Goal: Use online tool/utility: Utilize a website feature to perform a specific function

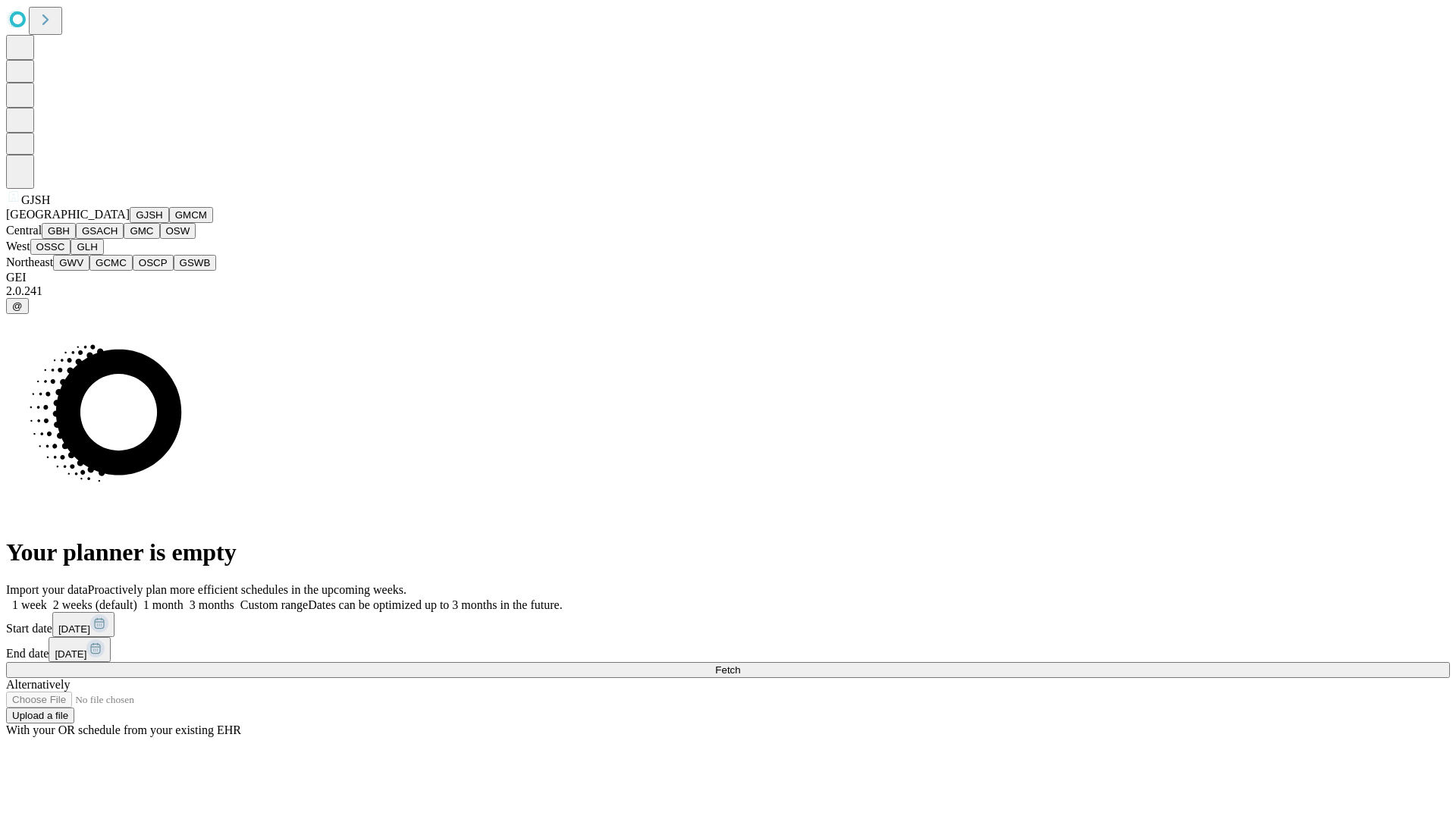
click at [130, 223] on button "GJSH" at bounding box center [150, 215] width 39 height 16
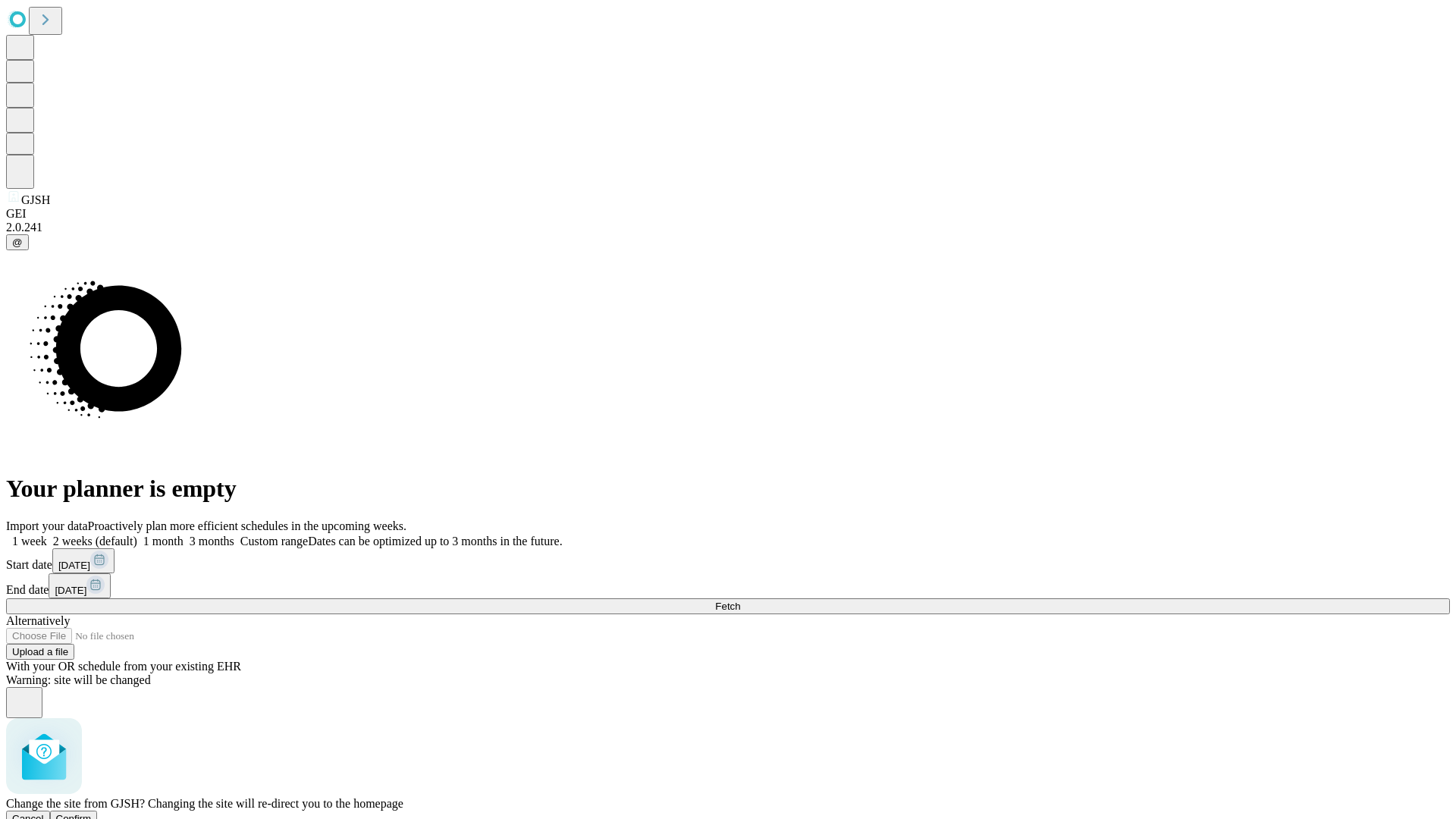
click at [92, 813] on span "Confirm" at bounding box center [74, 819] width 35 height 12
click at [137, 535] on label "2 weeks (default)" at bounding box center [93, 541] width 91 height 13
click at [740, 601] on span "Fetch" at bounding box center [727, 607] width 25 height 12
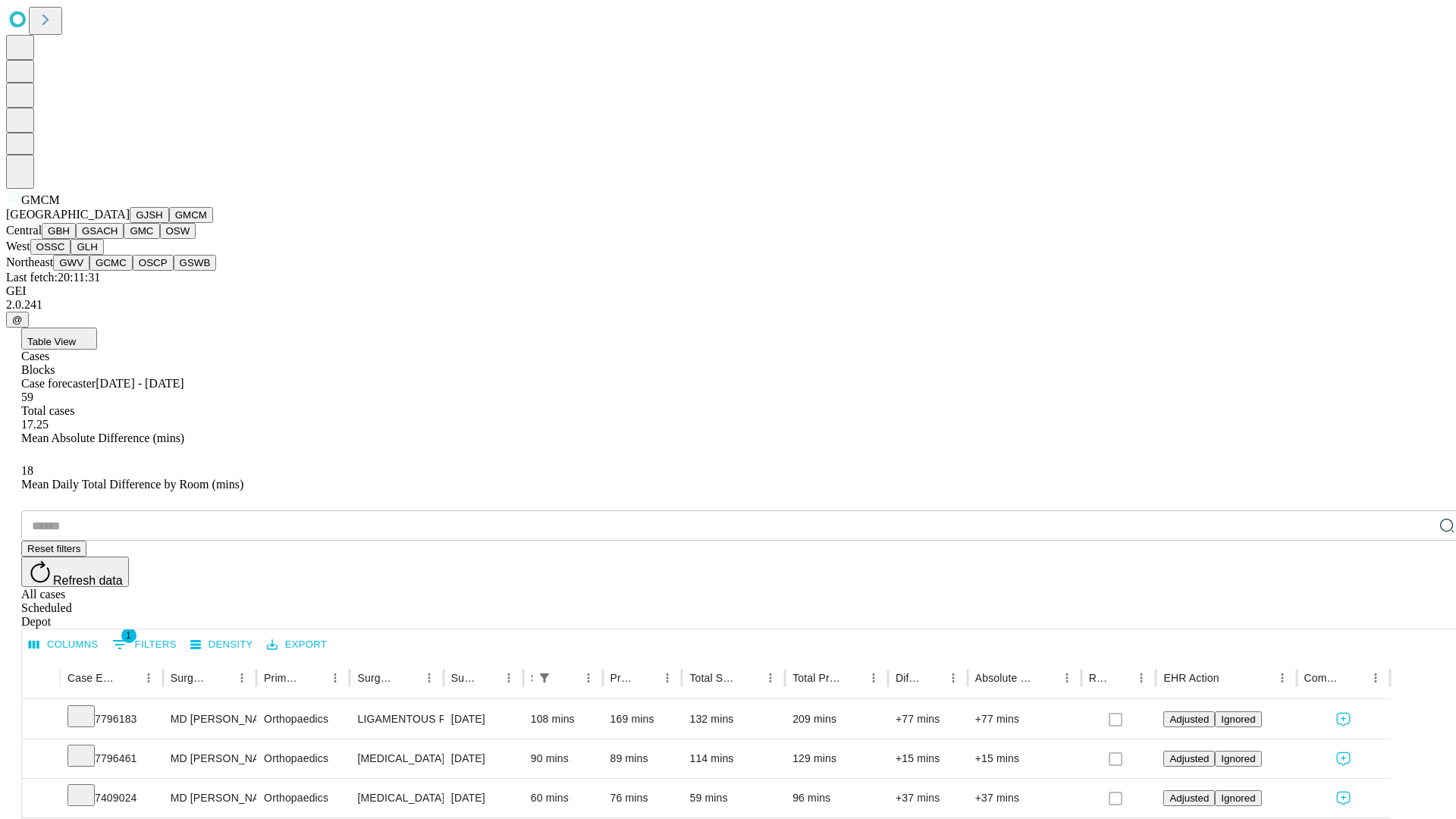
click at [76, 239] on button "GBH" at bounding box center [58, 231] width 34 height 16
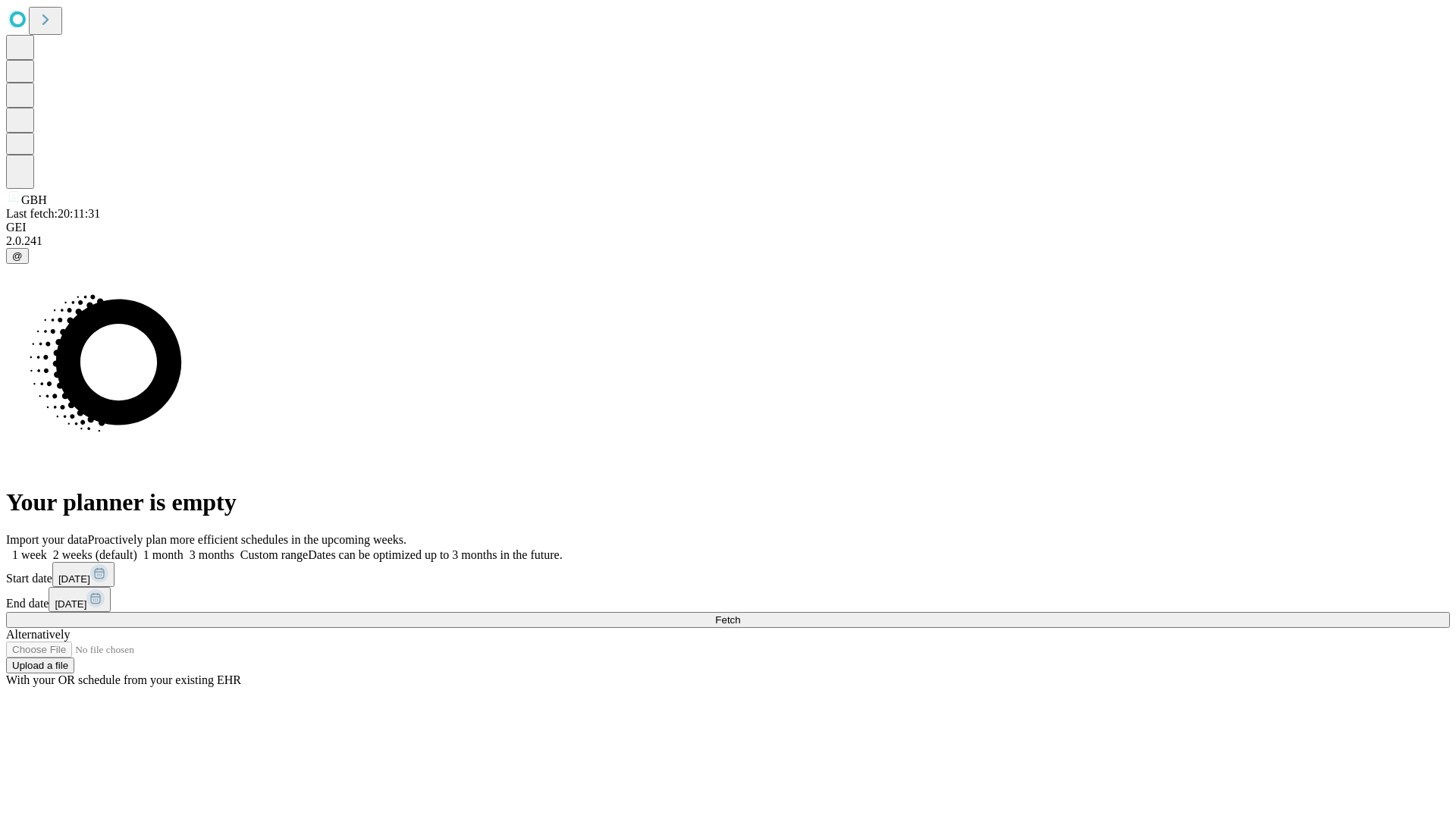
click at [137, 548] on label "2 weeks (default)" at bounding box center [93, 554] width 91 height 13
click at [740, 614] on span "Fetch" at bounding box center [727, 620] width 25 height 12
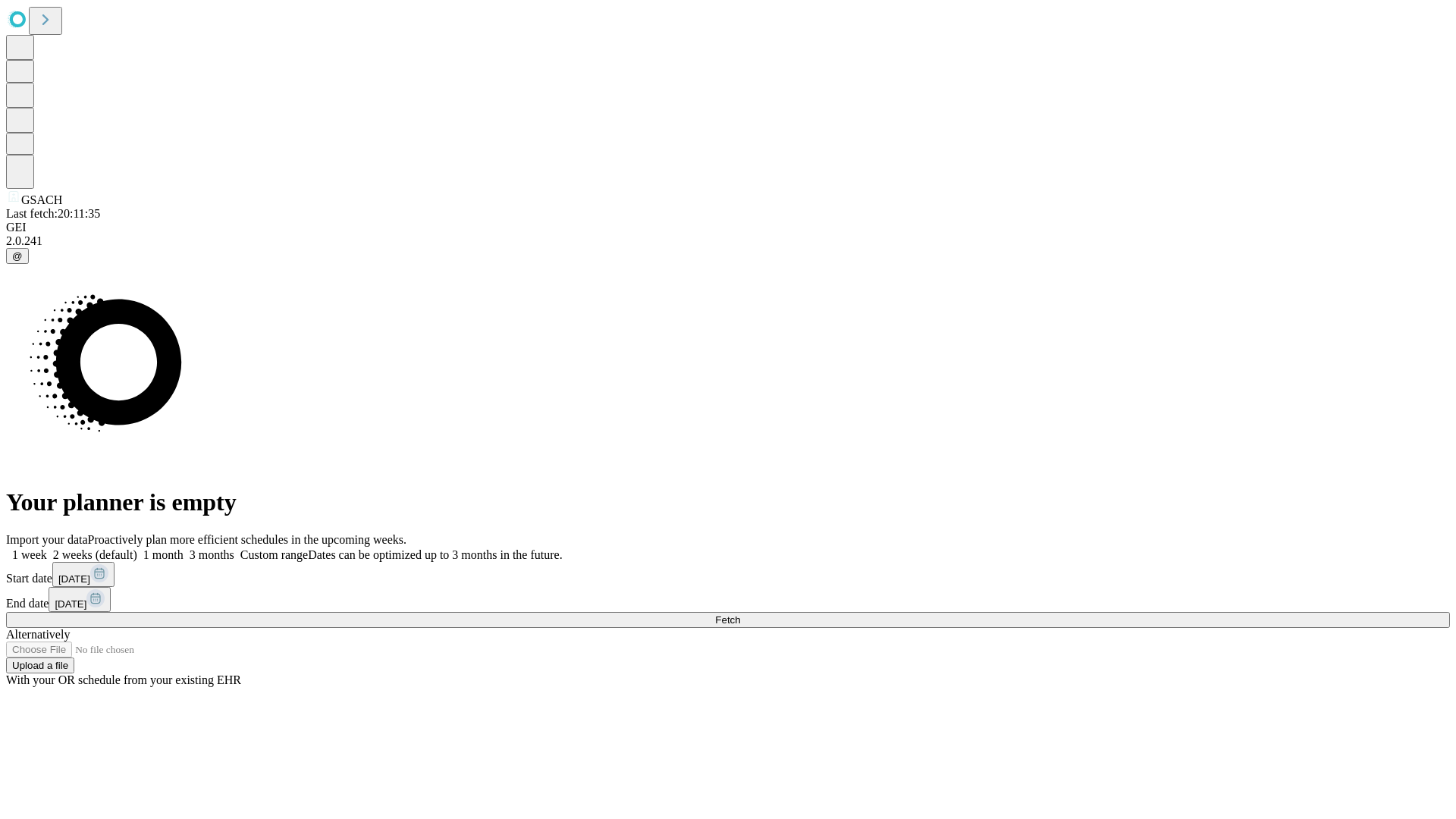
click at [137, 548] on label "2 weeks (default)" at bounding box center [93, 554] width 91 height 13
click at [740, 614] on span "Fetch" at bounding box center [727, 620] width 25 height 12
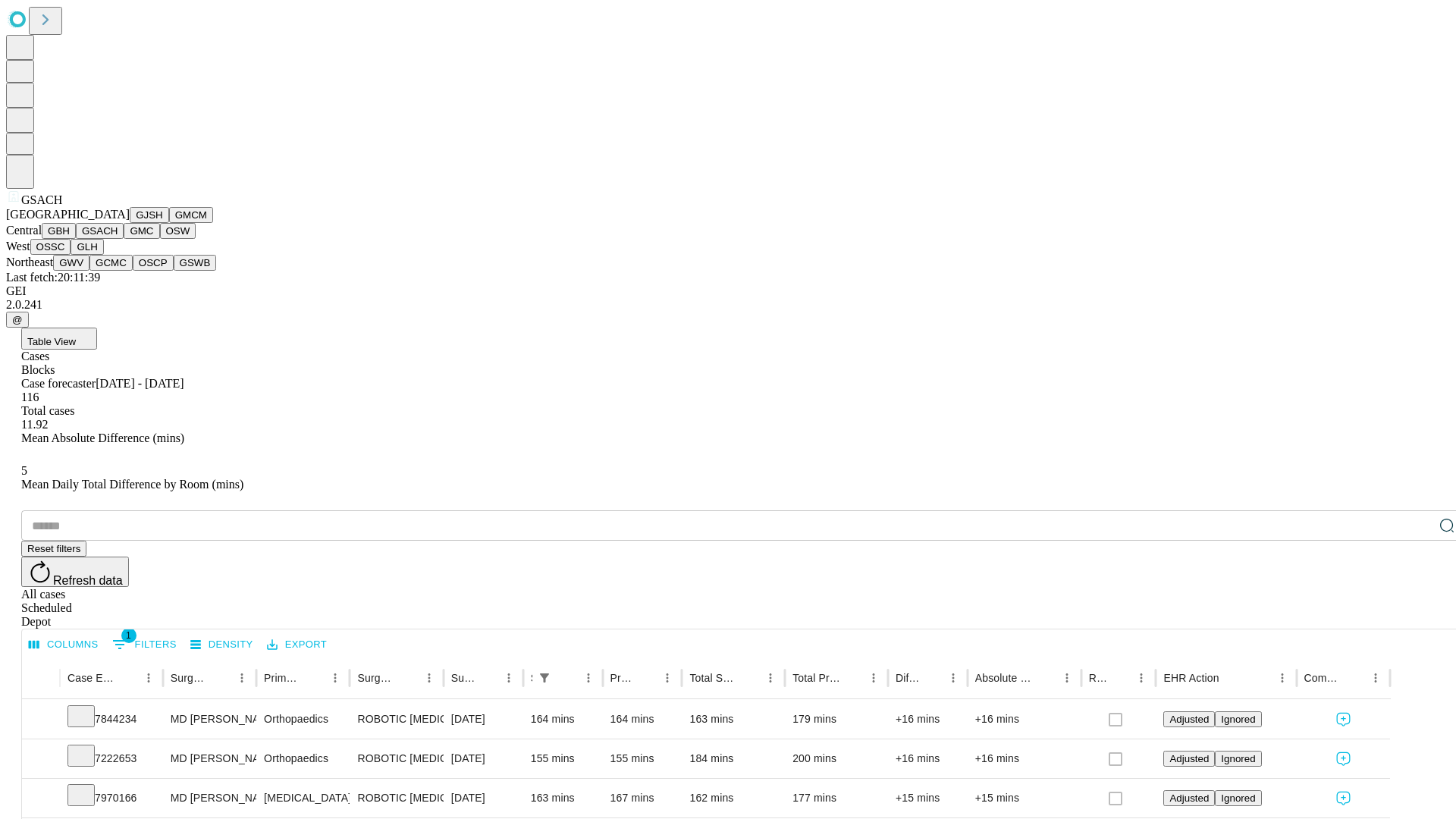
click at [123, 239] on button "GMC" at bounding box center [141, 231] width 35 height 16
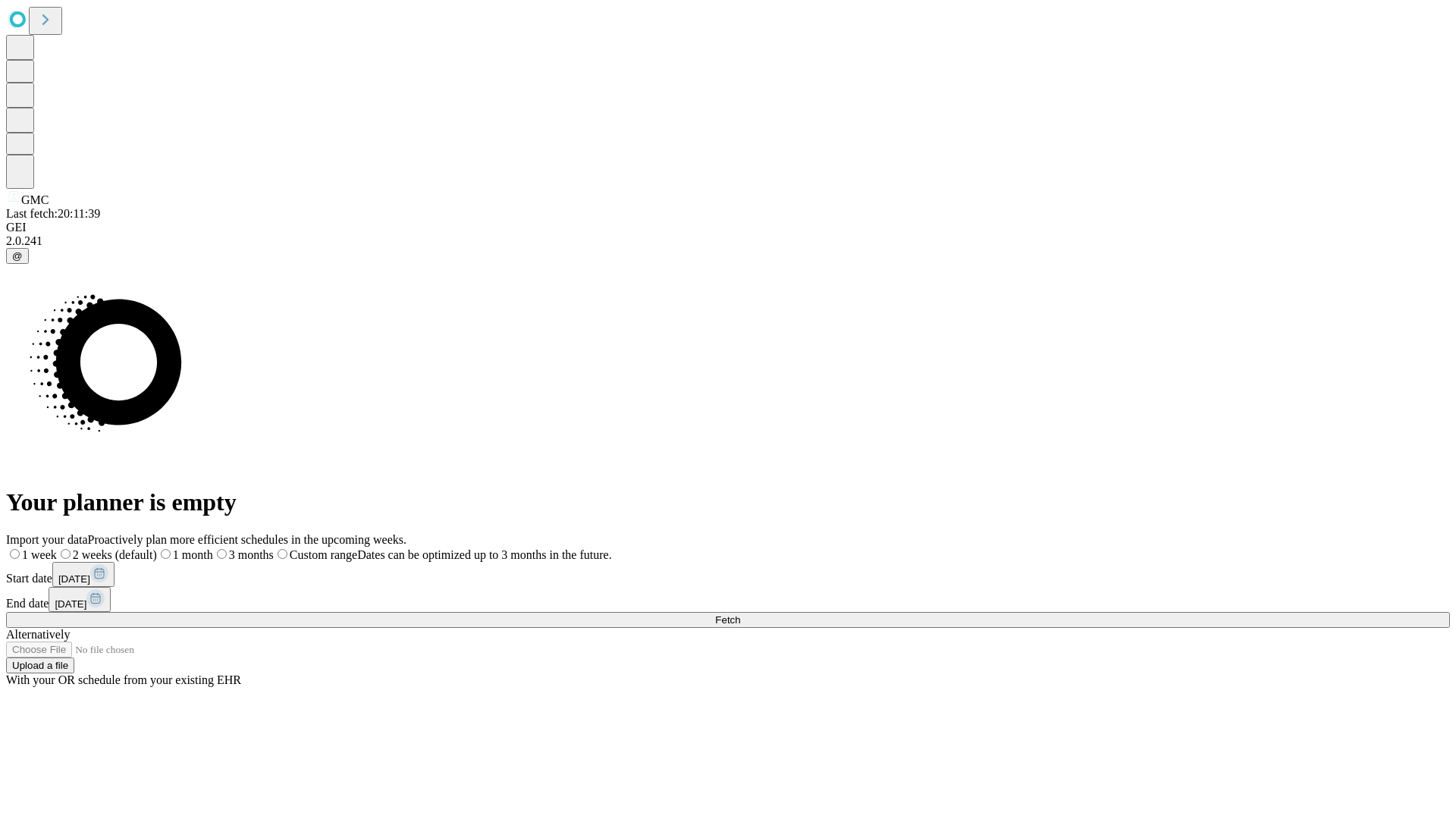
click at [157, 548] on label "2 weeks (default)" at bounding box center [107, 554] width 100 height 13
click at [740, 614] on span "Fetch" at bounding box center [727, 620] width 25 height 12
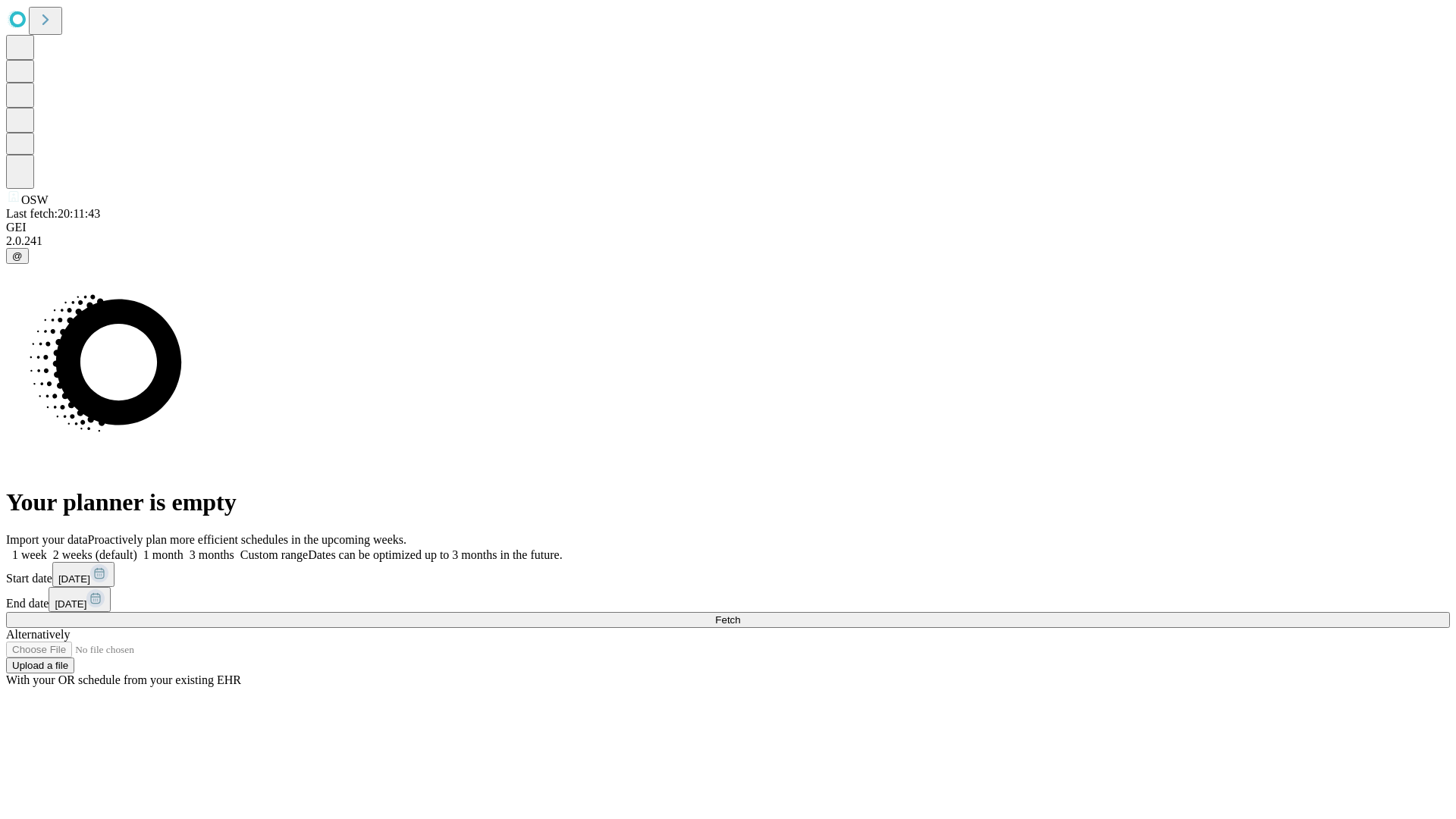
click at [137, 548] on label "2 weeks (default)" at bounding box center [93, 554] width 91 height 13
click at [740, 614] on span "Fetch" at bounding box center [727, 620] width 25 height 12
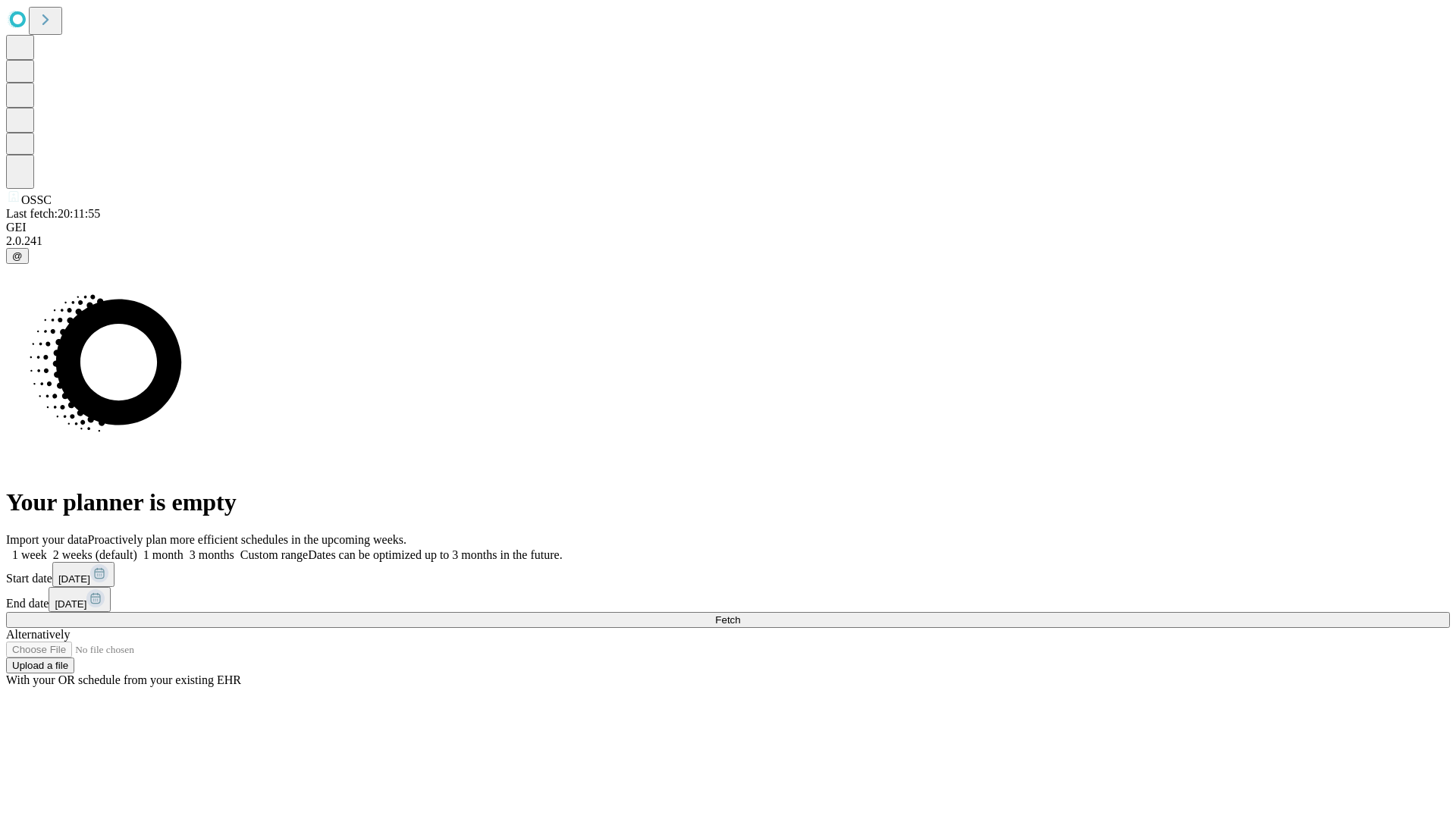
click at [137, 548] on label "2 weeks (default)" at bounding box center [93, 554] width 91 height 13
click at [740, 614] on span "Fetch" at bounding box center [727, 620] width 25 height 12
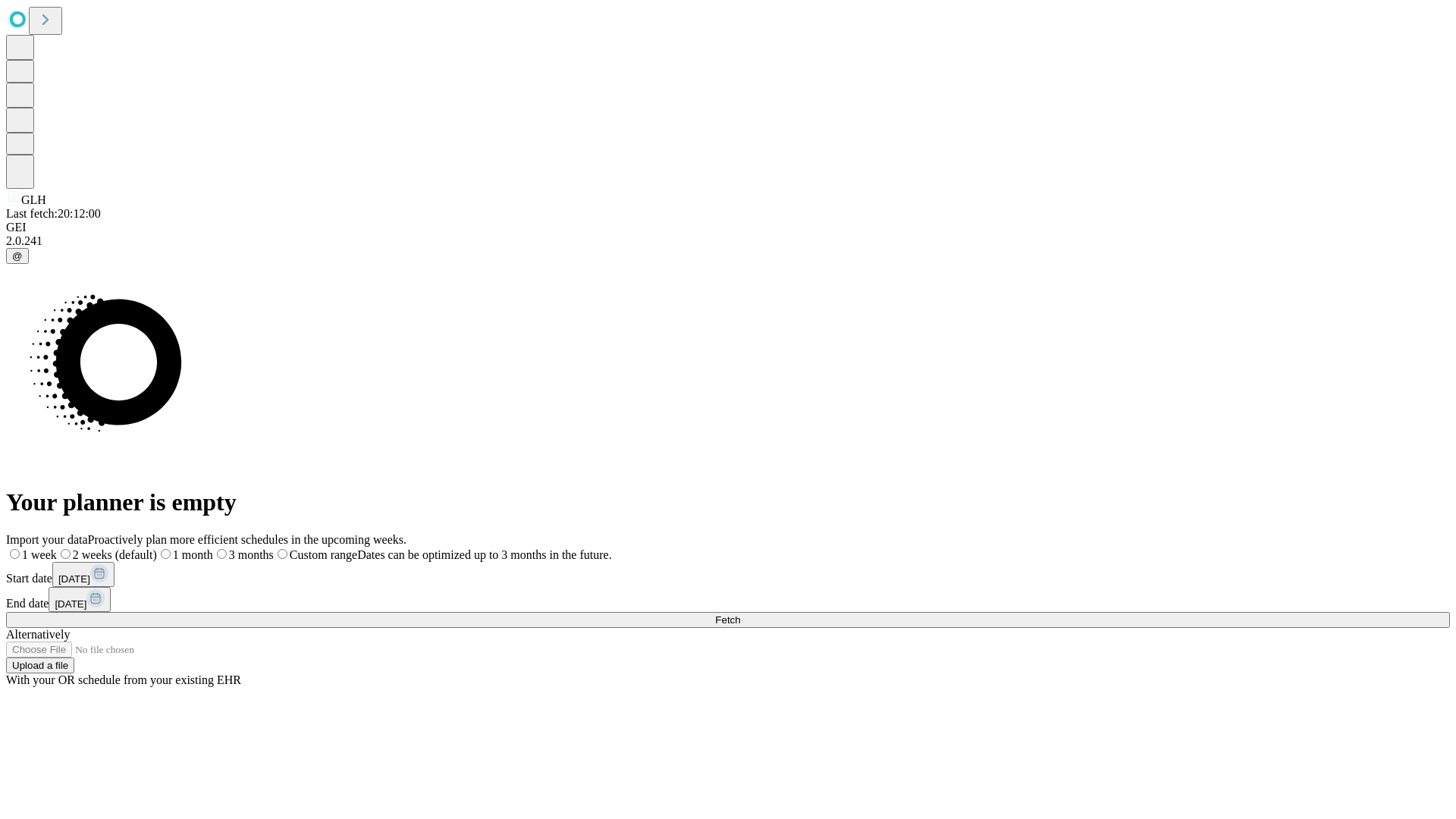
click at [740, 614] on span "Fetch" at bounding box center [727, 620] width 25 height 12
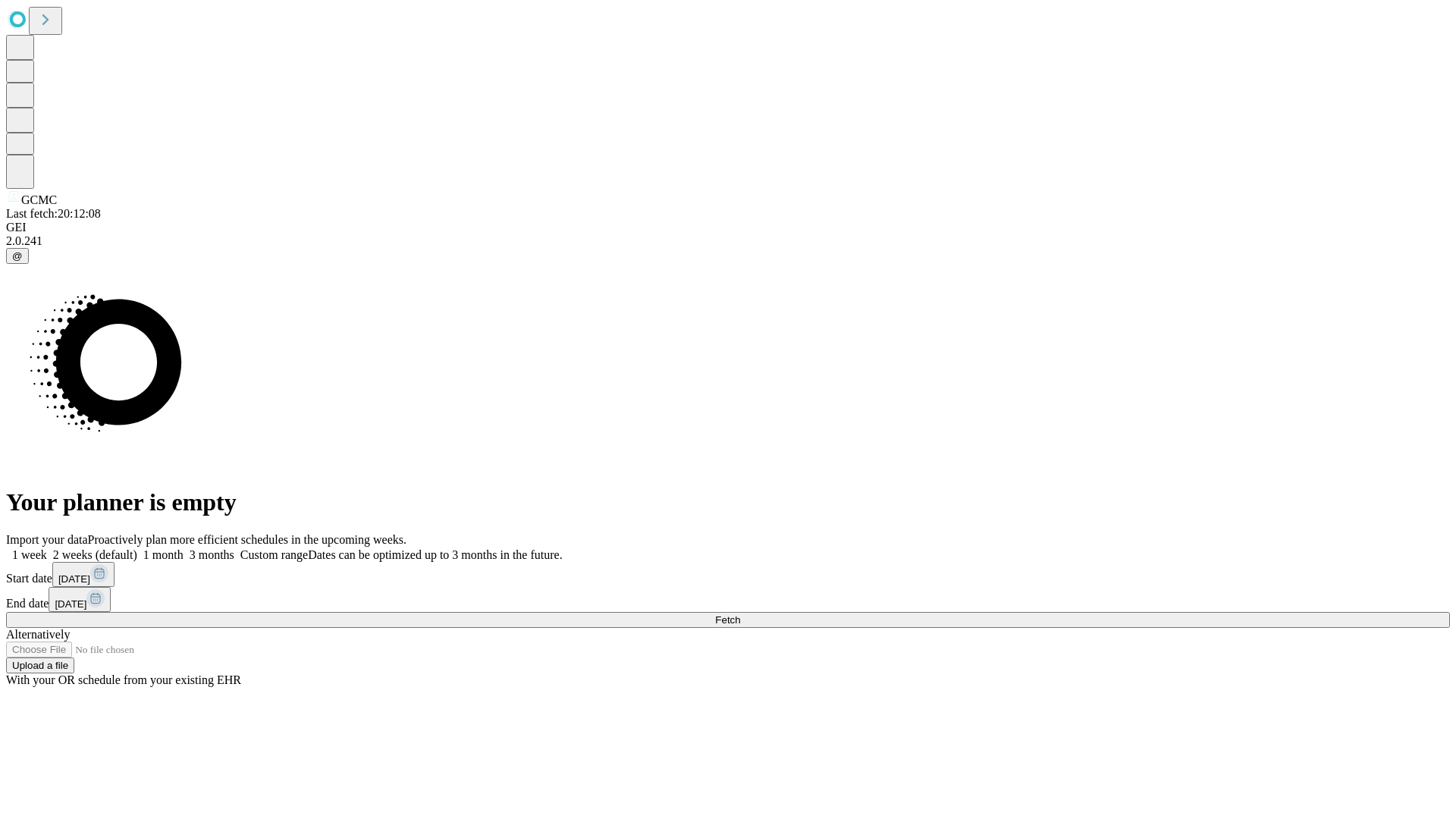
click at [740, 614] on span "Fetch" at bounding box center [727, 620] width 25 height 12
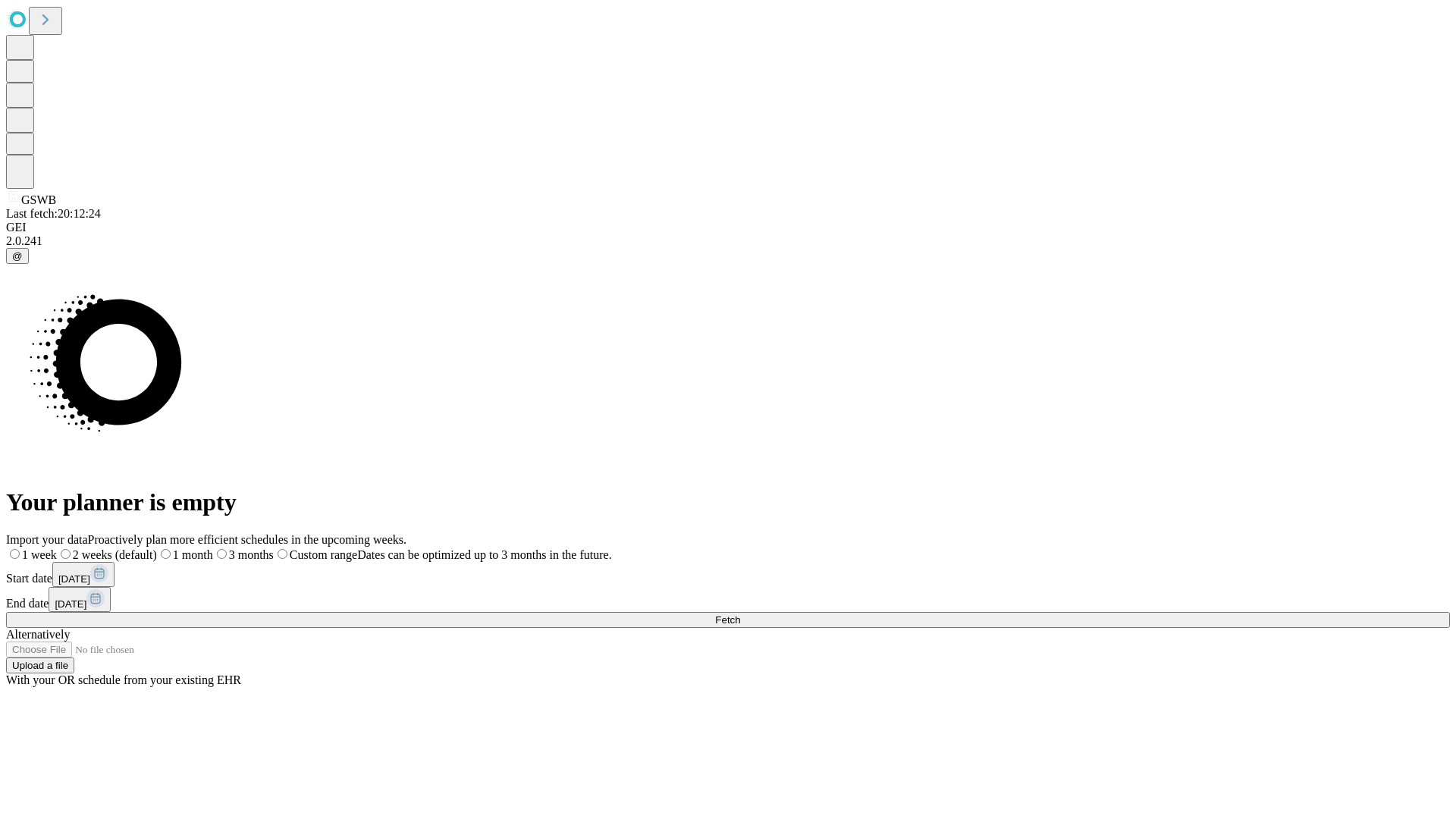
click at [157, 548] on label "2 weeks (default)" at bounding box center [107, 554] width 100 height 13
click at [740, 614] on span "Fetch" at bounding box center [727, 620] width 25 height 12
